Goal: Communication & Community: Connect with others

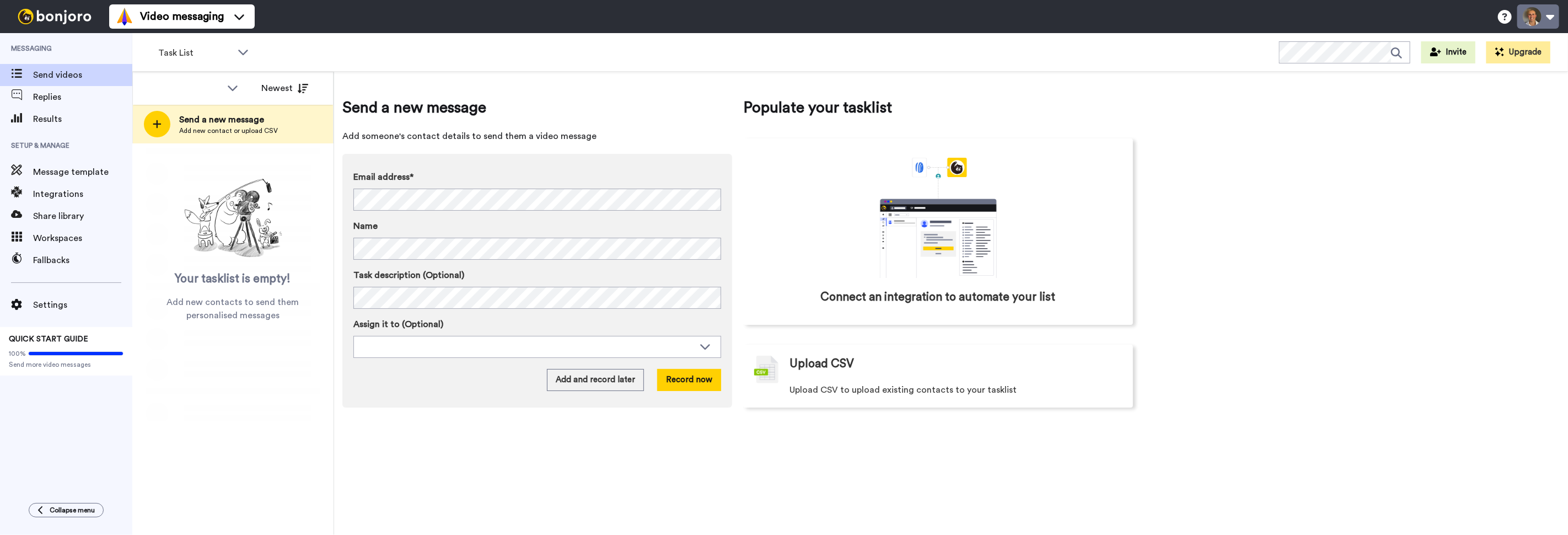
click at [1531, 18] on button at bounding box center [1538, 16] width 42 height 24
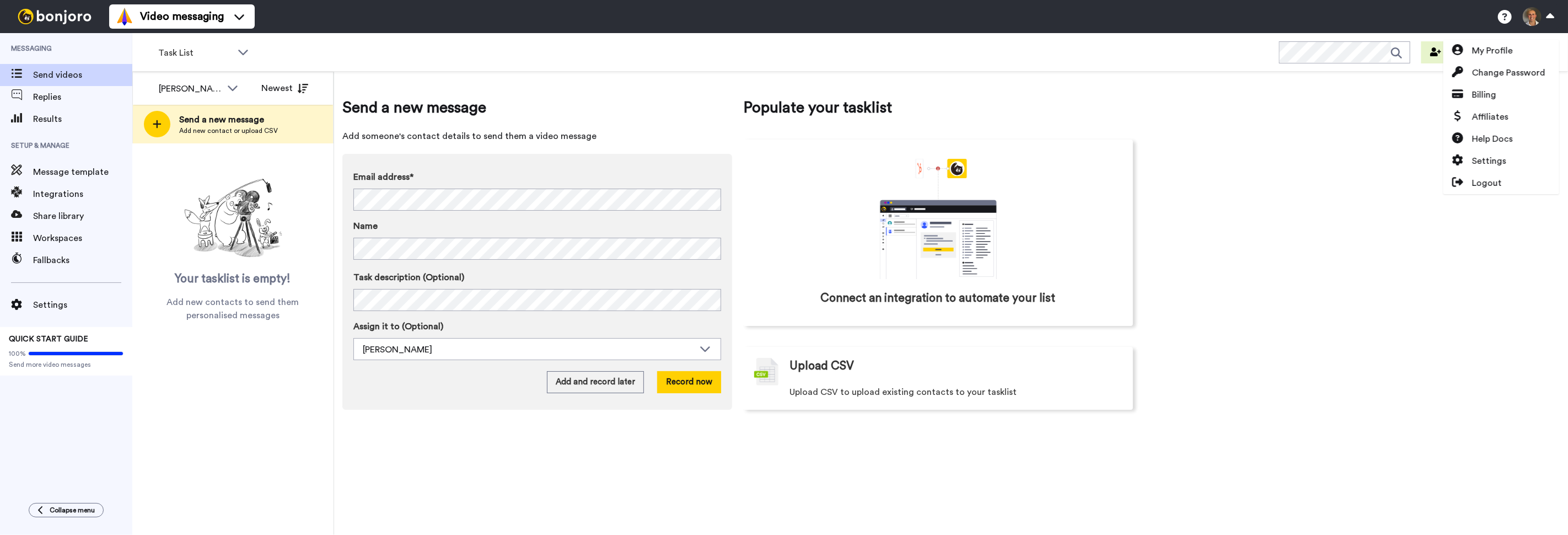
click at [1345, 177] on div "Send a new message Add someone's contact details to send them a video message E…" at bounding box center [951, 303] width 1234 height 463
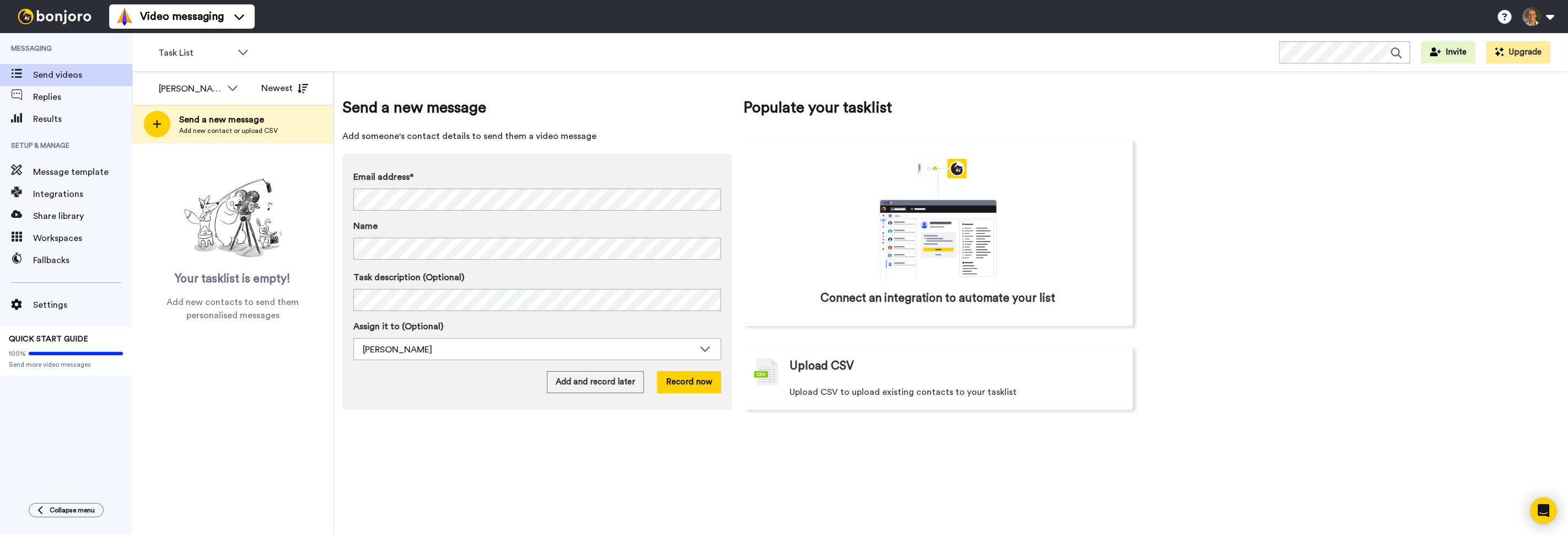
click at [397, 49] on div "Task List WORKSPACES View all All Default Task List + Add a new workspace Invit…" at bounding box center [850, 52] width 1436 height 39
click at [1543, 19] on button at bounding box center [1538, 16] width 42 height 24
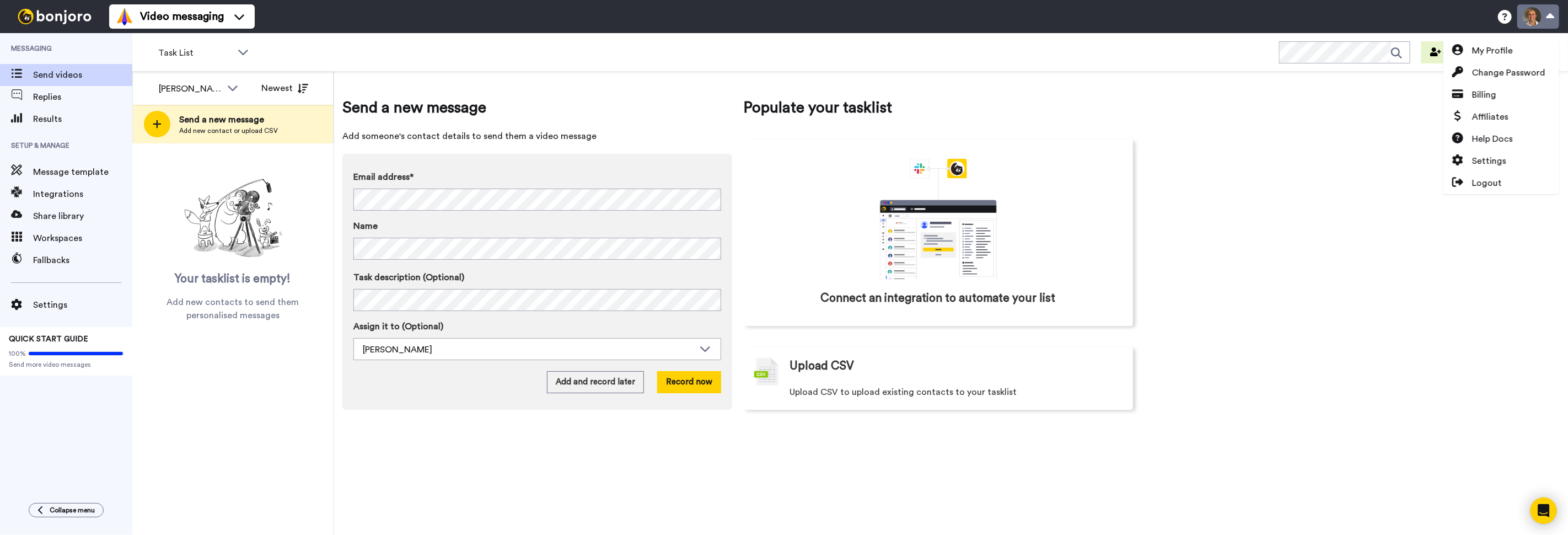
click at [1543, 19] on button at bounding box center [1538, 16] width 42 height 24
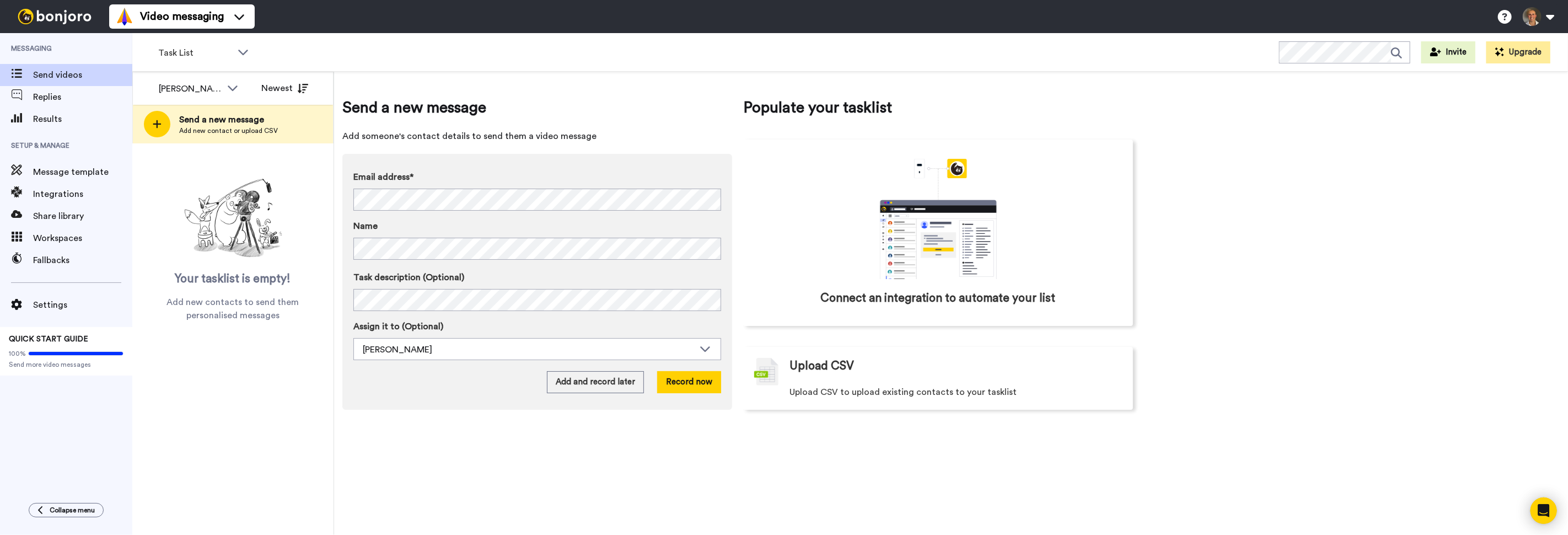
click at [1352, 210] on div "Send a new message Add someone's contact details to send them a video message E…" at bounding box center [951, 303] width 1234 height 463
click at [1195, 149] on div "Send a new message Add someone's contact details to send them a video message E…" at bounding box center [951, 303] width 1234 height 463
click at [225, 90] on div "[PERSON_NAME]" at bounding box center [199, 89] width 98 height 22
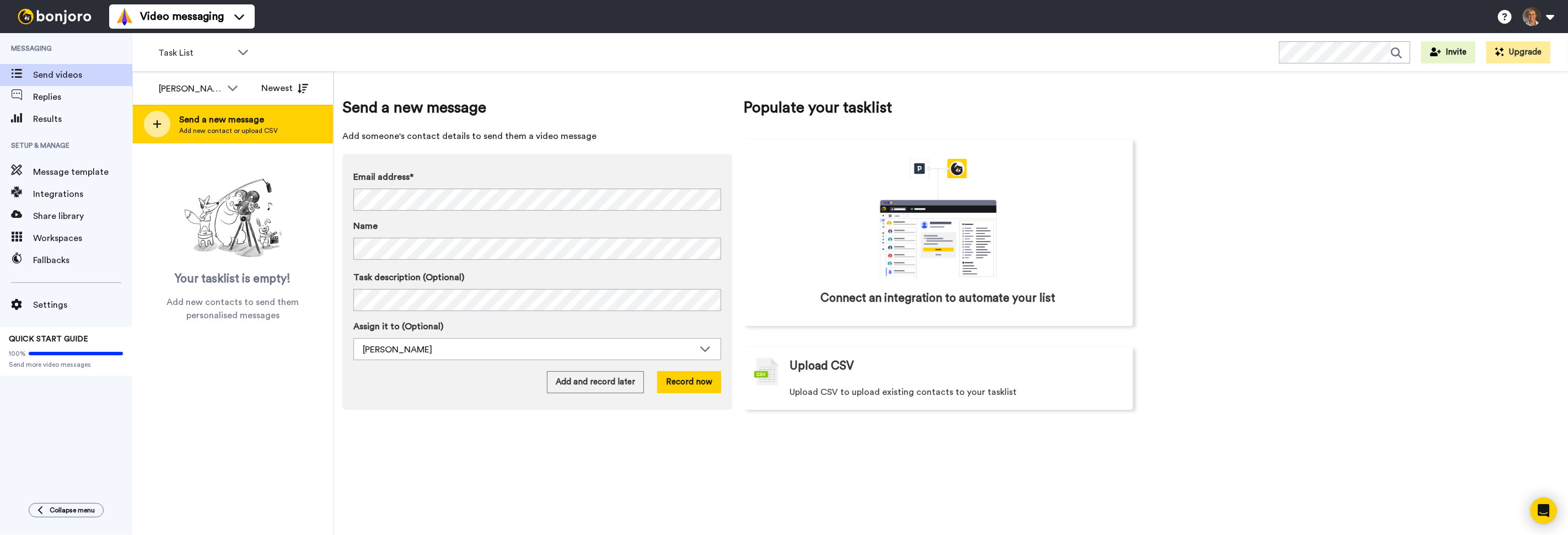
click at [238, 114] on span "Send a new message" at bounding box center [228, 119] width 99 height 13
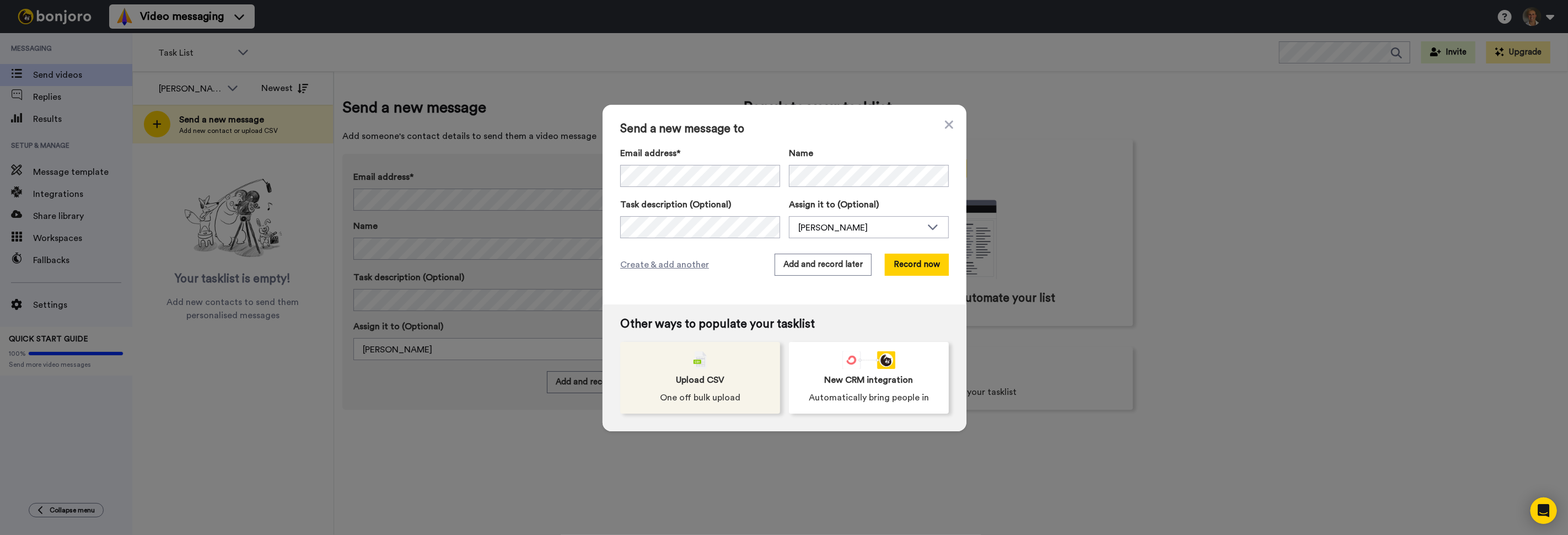
click at [682, 381] on span "Upload CSV" at bounding box center [700, 380] width 49 height 13
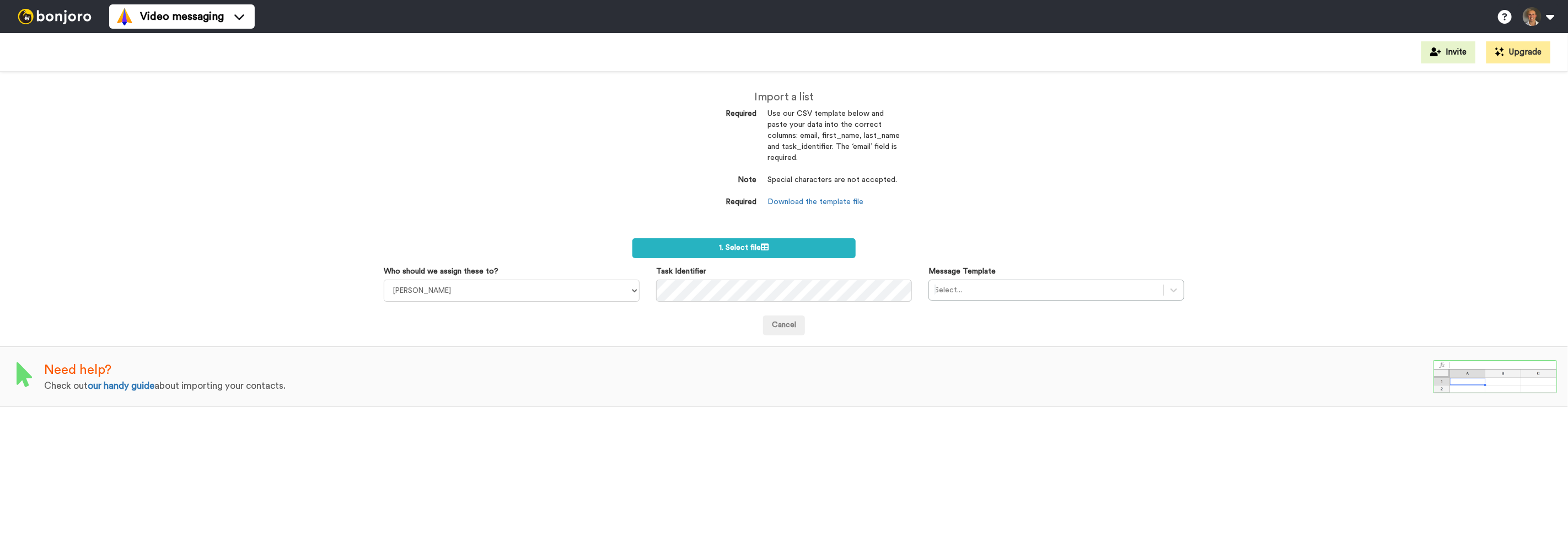
click at [1155, 122] on div "Import a list Required Use our CSV template below and paste your data into the …" at bounding box center [784, 303] width 1568 height 463
